Goal: Check status: Check status

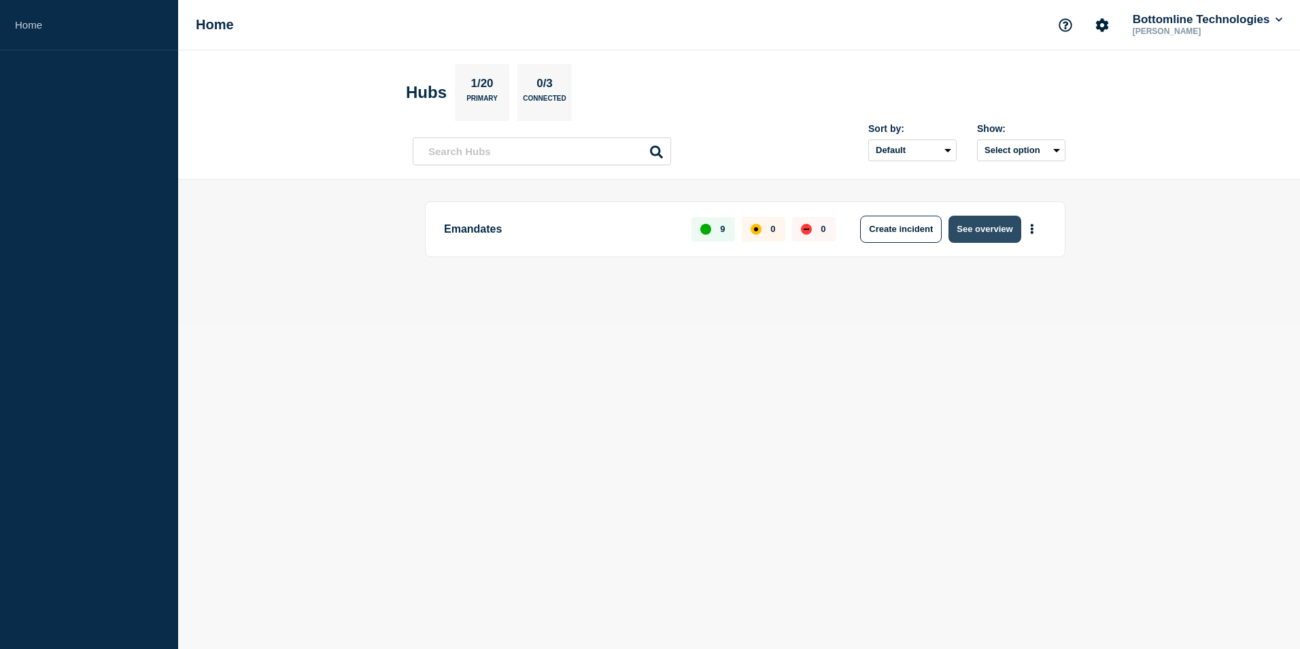
click at [974, 226] on button "See overview" at bounding box center [985, 229] width 72 height 27
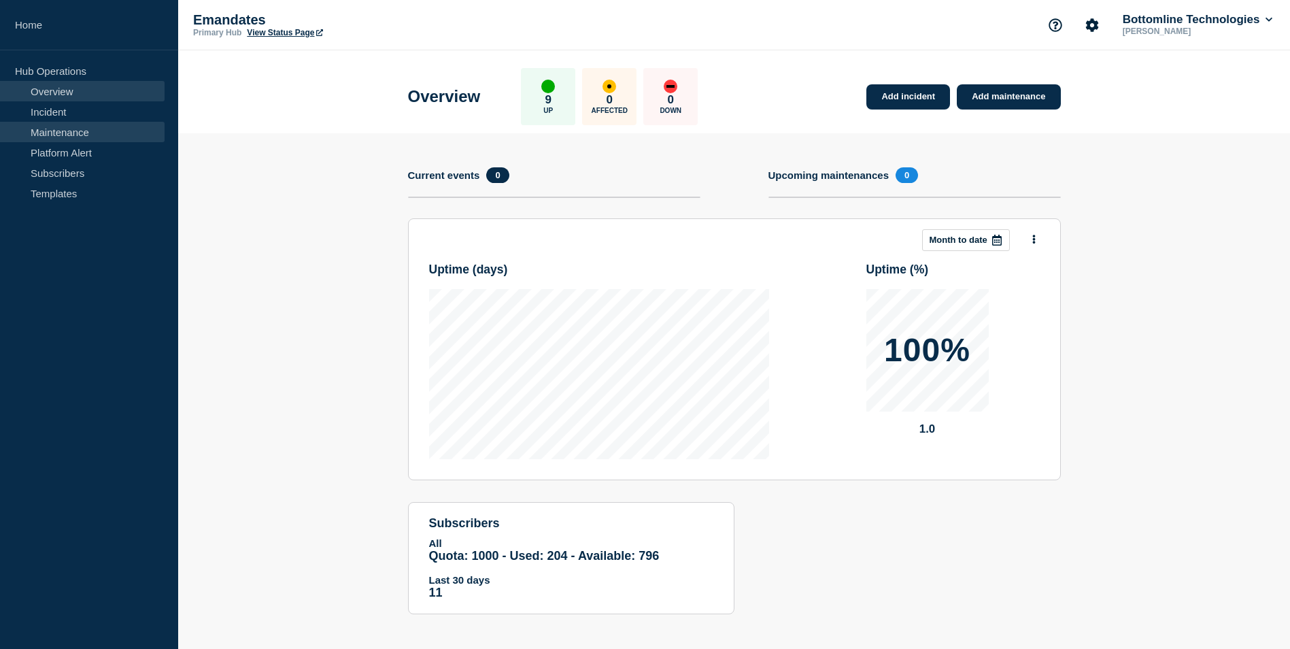
click at [60, 124] on link "Maintenance" at bounding box center [82, 132] width 165 height 20
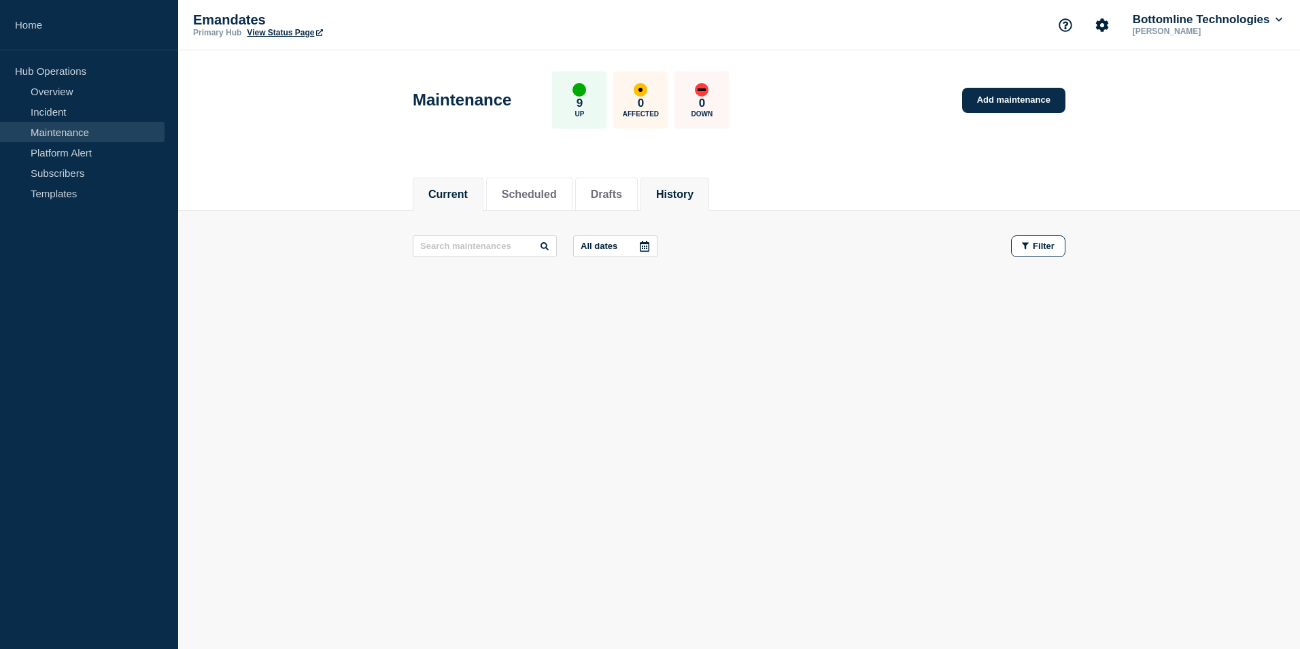
click at [709, 183] on li "History" at bounding box center [675, 194] width 69 height 33
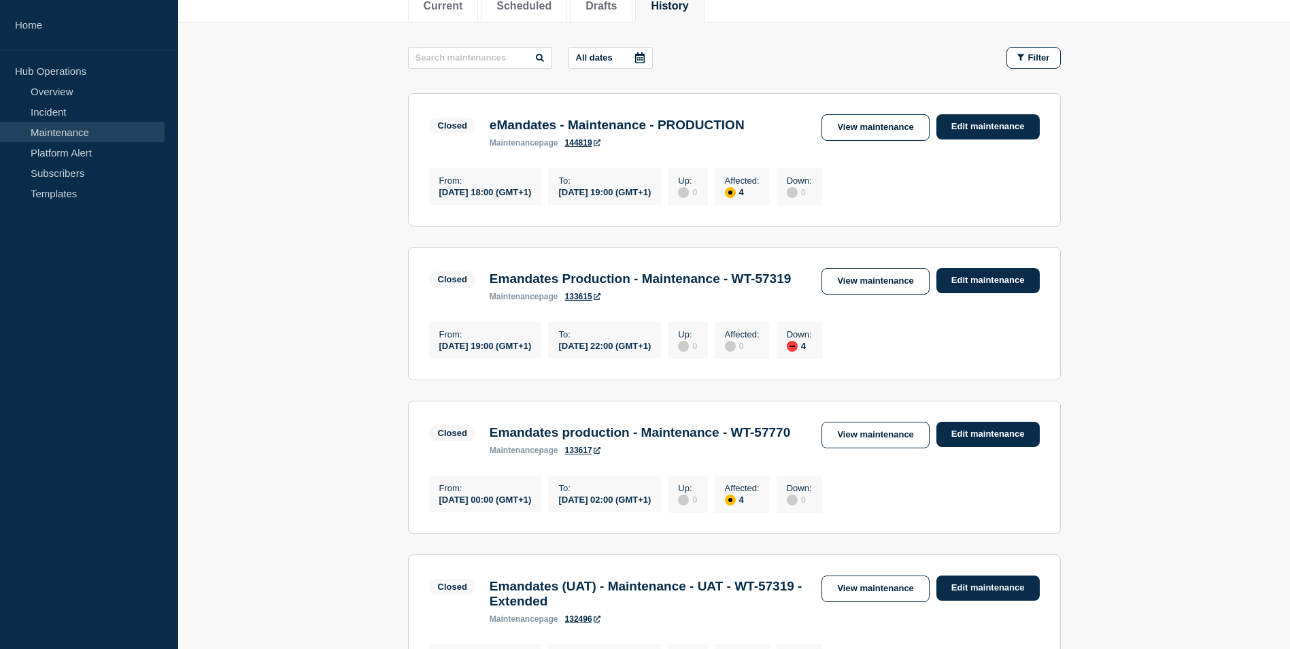
scroll to position [204, 0]
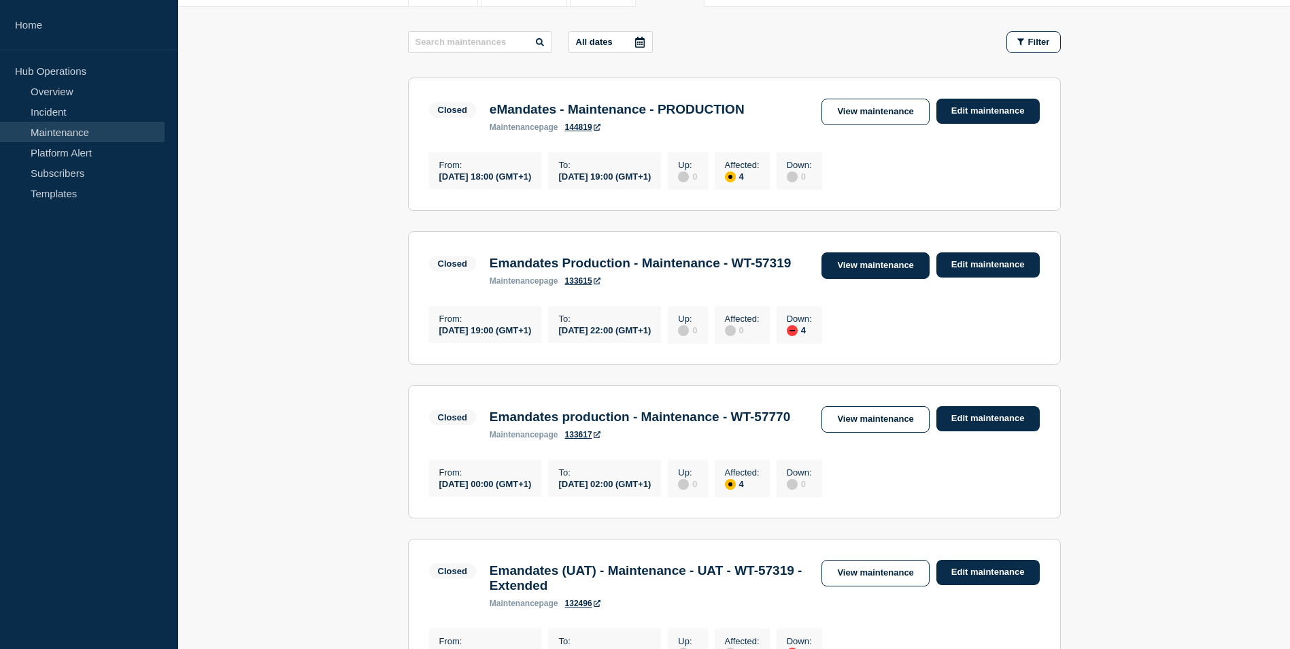
click at [887, 266] on link "View maintenance" at bounding box center [875, 265] width 107 height 27
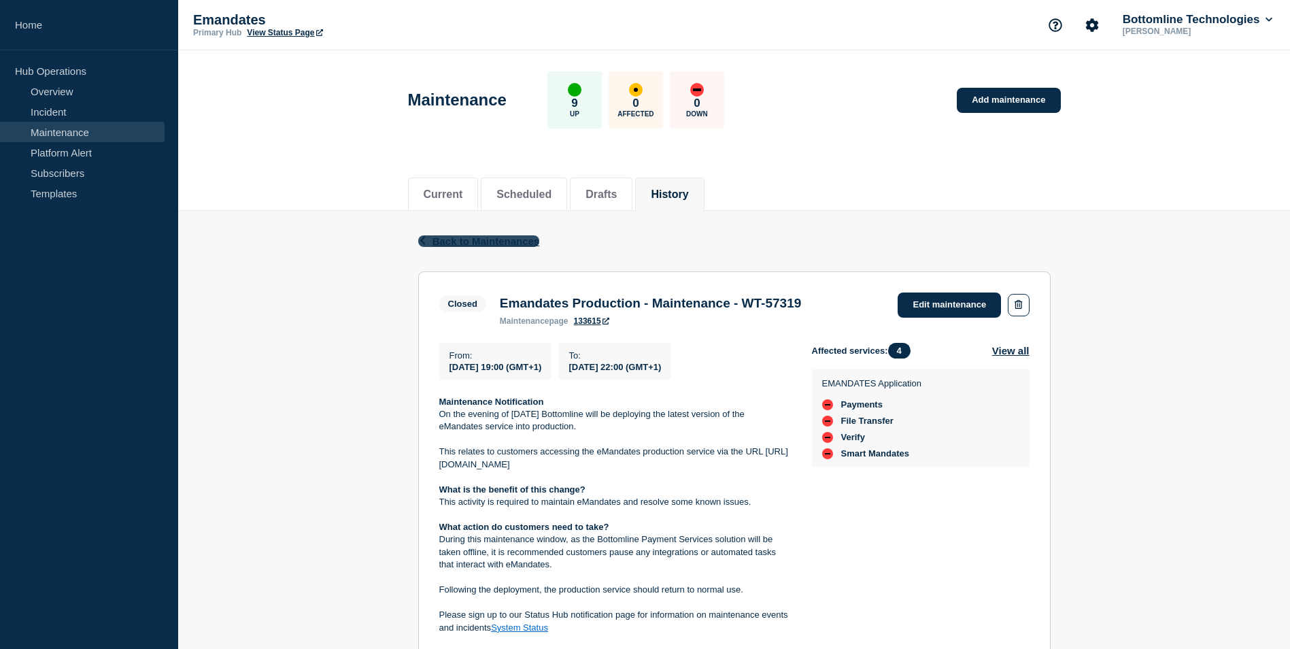
click at [483, 242] on span "Back to Maintenances" at bounding box center [486, 241] width 107 height 12
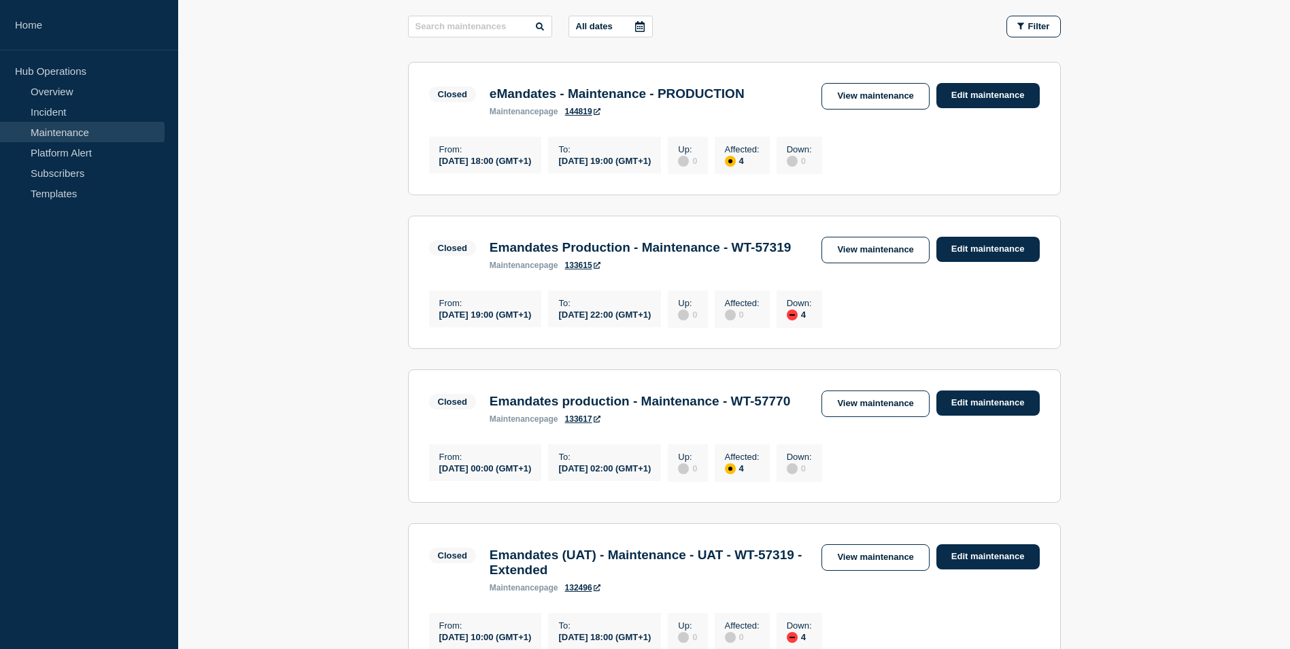
scroll to position [272, 0]
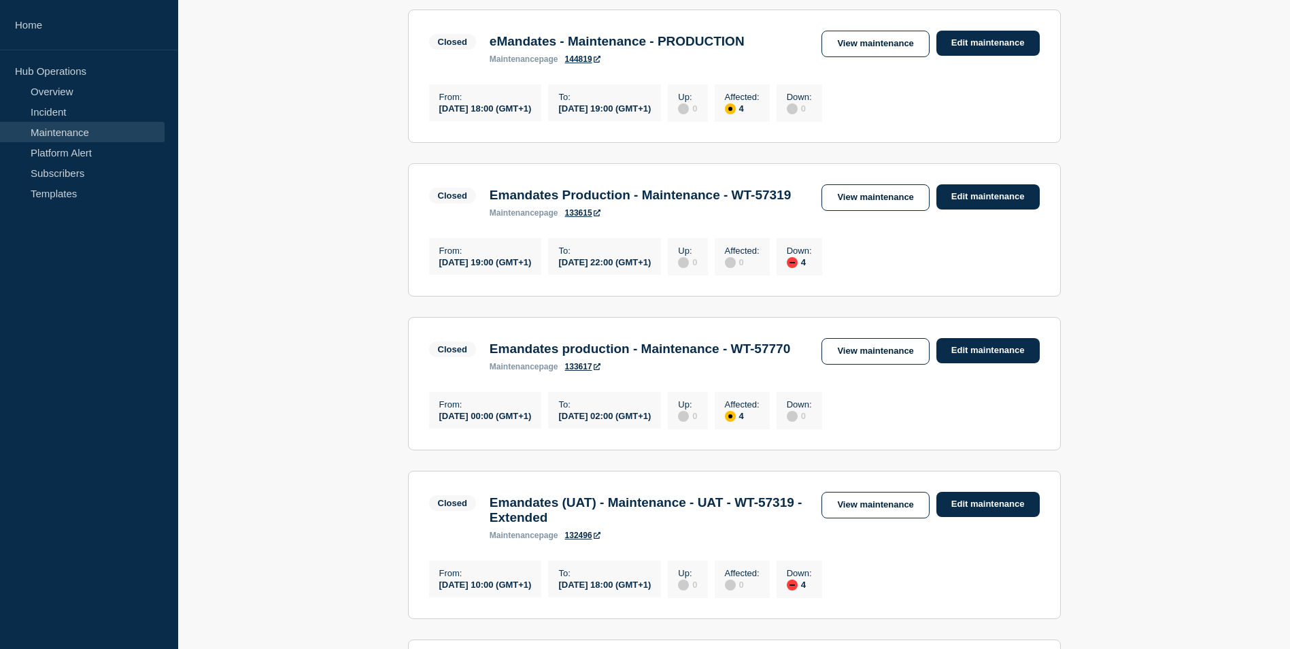
click at [658, 356] on h3 "Emandates production - Maintenance - WT-57770" at bounding box center [640, 348] width 301 height 15
click at [879, 365] on link "View maintenance" at bounding box center [875, 351] width 107 height 27
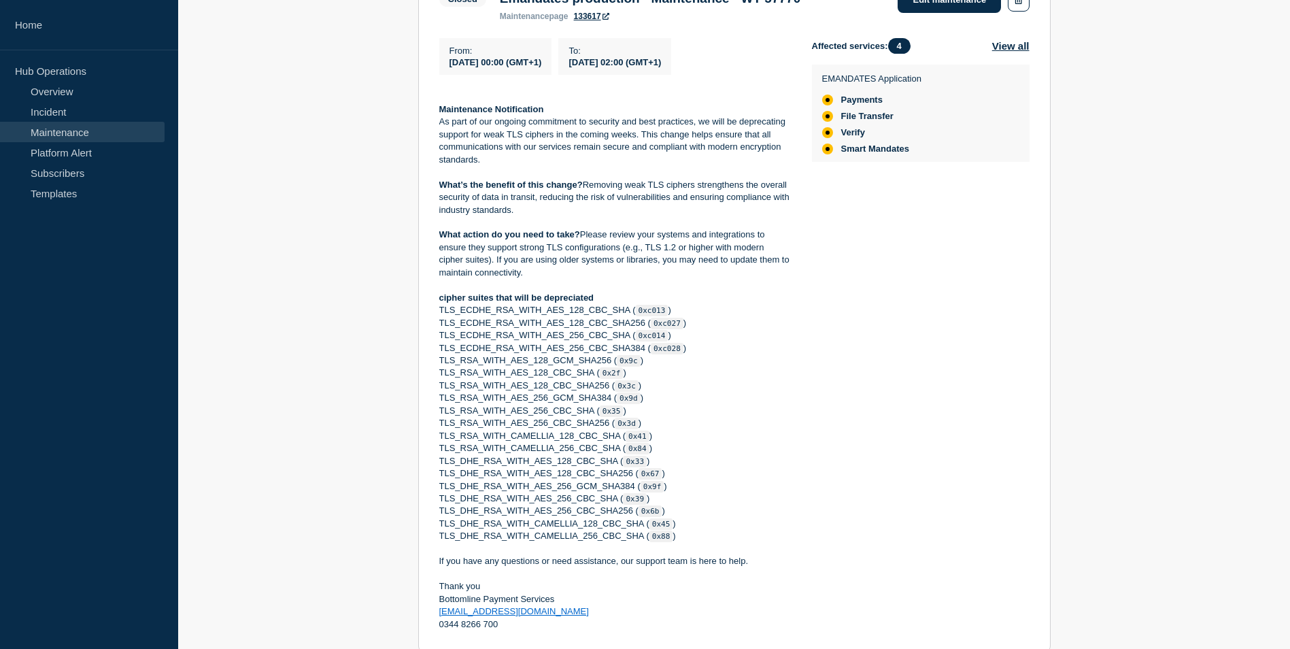
scroll to position [204, 0]
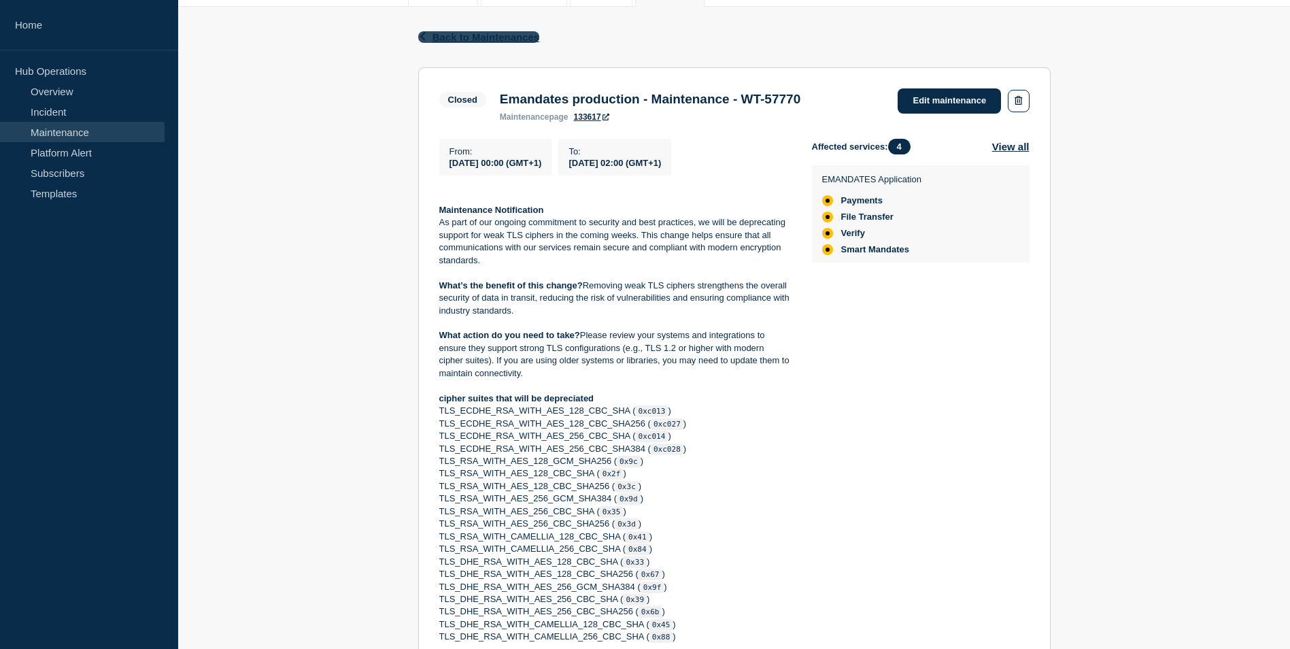
click at [450, 36] on span "Back to Maintenances" at bounding box center [486, 37] width 107 height 12
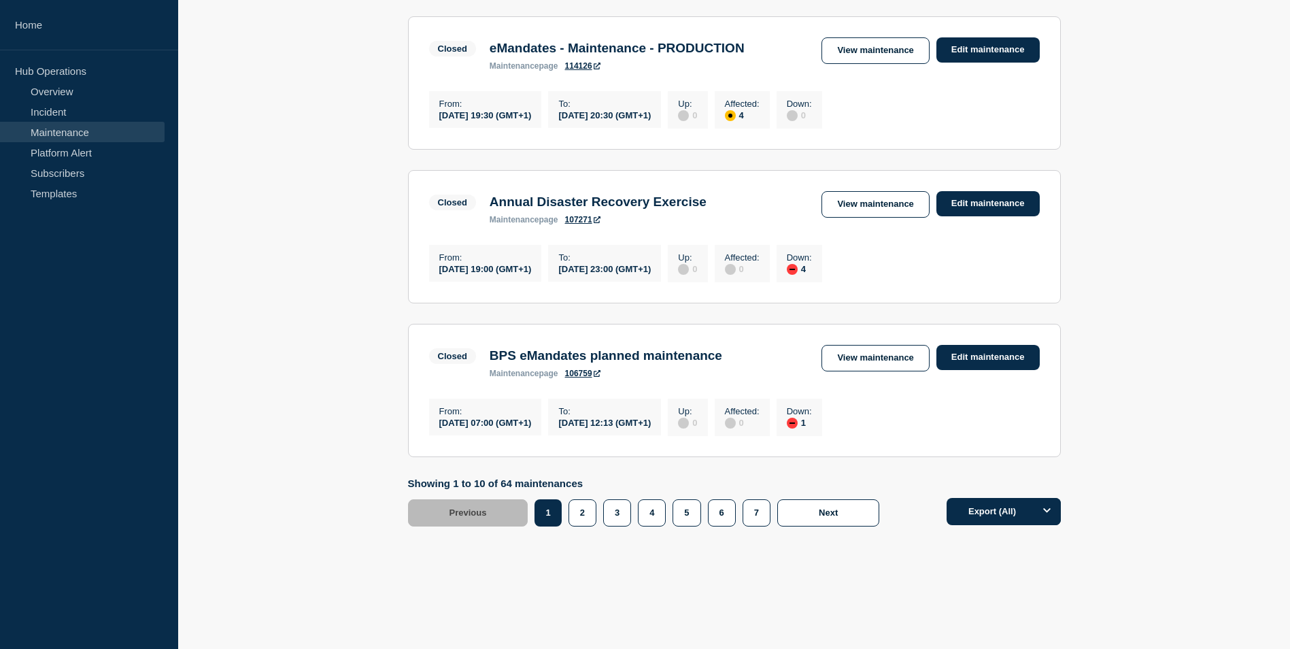
scroll to position [1428, 0]
